Goal: Navigation & Orientation: Go to known website

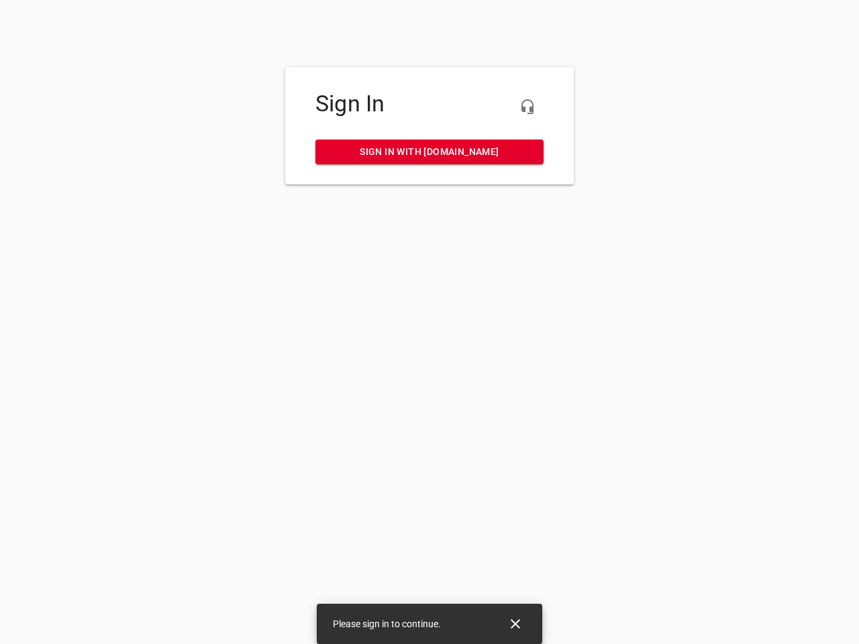
click at [527, 107] on icon "button" at bounding box center [527, 107] width 16 height 16
click at [515, 624] on icon "Close" at bounding box center [514, 623] width 9 height 9
